Goal: Task Accomplishment & Management: Complete application form

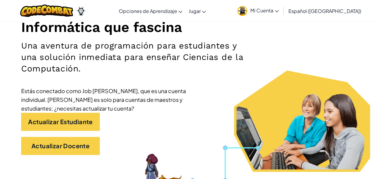
scroll to position [79, 0]
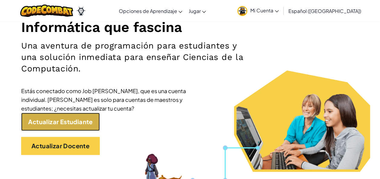
click at [38, 125] on link "Actualizar Estudiante" at bounding box center [60, 122] width 79 height 18
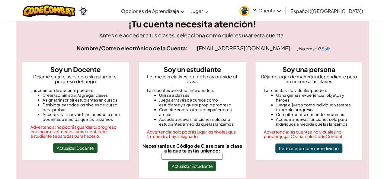
scroll to position [19, 0]
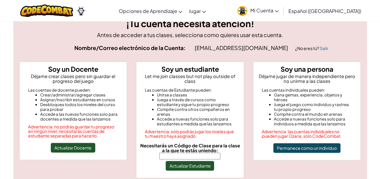
click at [184, 145] on span "Necesitarás un Código de Clase para la clase a la que te estás uniendo:" at bounding box center [190, 148] width 100 height 11
click at [184, 153] on input "Necesitarás un Código de Clase para la clase a la que te estás uniendo:" at bounding box center [189, 156] width 61 height 7
type input "WaterStartSalt"
click at [190, 165] on button "Actualizar Estudiante" at bounding box center [189, 166] width 48 height 10
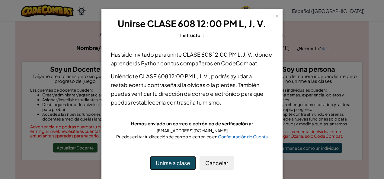
click at [178, 162] on button "Unirse a clase" at bounding box center [173, 163] width 46 height 14
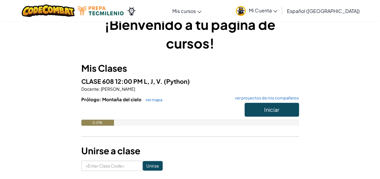
scroll to position [14, 0]
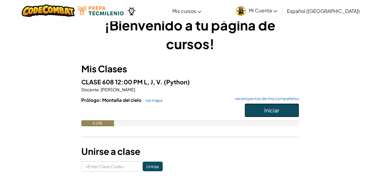
click at [287, 116] on button "Iniciar" at bounding box center [271, 111] width 54 height 14
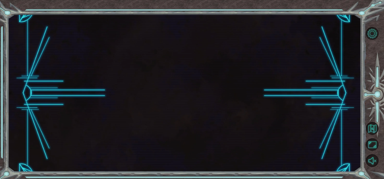
click at [267, 73] on div at bounding box center [184, 93] width 353 height 158
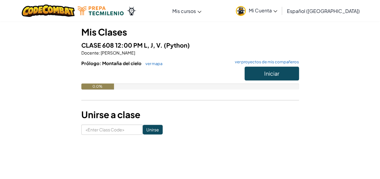
scroll to position [52, 0]
